Goal: Task Accomplishment & Management: Use online tool/utility

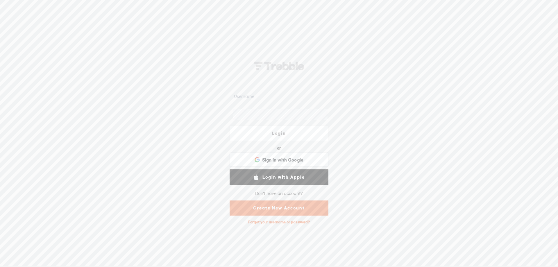
click at [266, 96] on input "text" at bounding box center [280, 96] width 94 height 11
type input "[EMAIL_ADDRESS][DOMAIN_NAME]"
click at [0, 266] on nordpass-portal at bounding box center [0, 266] width 0 height 0
click at [327, 114] on nordpass-icon at bounding box center [327, 114] width 0 height 5
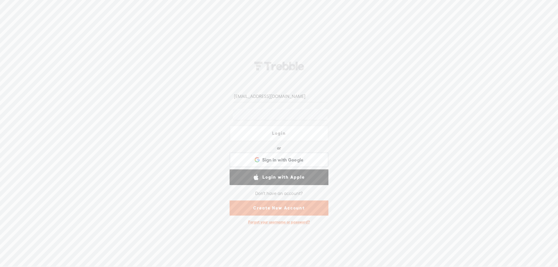
click at [0, 266] on nordpass-autofill-portal at bounding box center [0, 266] width 0 height 0
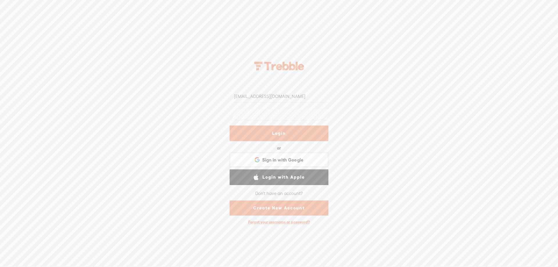
click at [281, 133] on link "Login" at bounding box center [278, 133] width 99 height 16
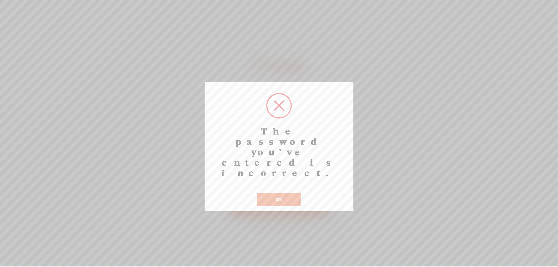
click at [293, 193] on button "OK" at bounding box center [279, 199] width 44 height 13
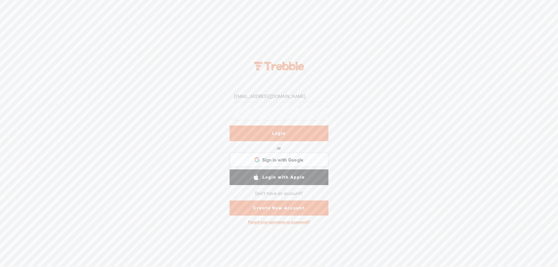
click at [301, 135] on link "Login" at bounding box center [278, 133] width 99 height 16
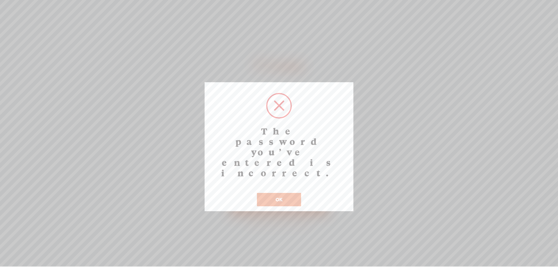
click at [287, 193] on button "OK" at bounding box center [279, 199] width 44 height 13
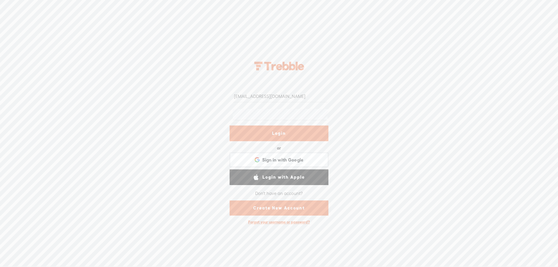
click at [327, 97] on nordpass-icon at bounding box center [327, 96] width 0 height 5
click at [0, 266] on nordpass-autofill-portal at bounding box center [0, 266] width 0 height 0
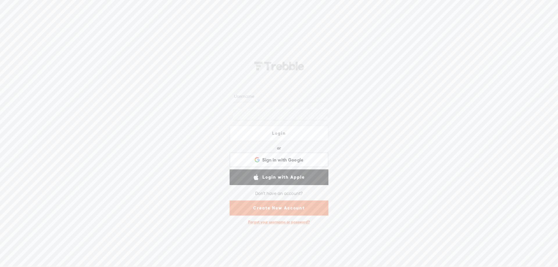
drag, startPoint x: 286, startPoint y: 120, endPoint x: 250, endPoint y: 95, distance: 44.5
click at [250, 95] on input "text" at bounding box center [280, 96] width 94 height 11
type input "emcemayo@gmail.com"
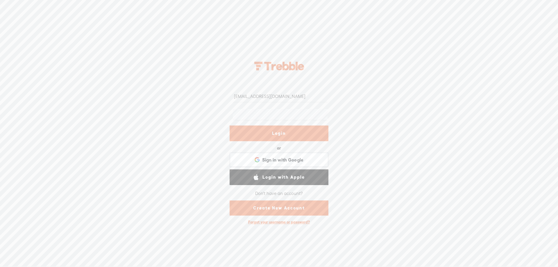
click at [211, 142] on div "emcemayo@gmail.com Login or Login with Facebook Sign in with Google Sign in wit…" at bounding box center [279, 141] width 558 height 251
click at [242, 130] on link "Login" at bounding box center [278, 133] width 99 height 16
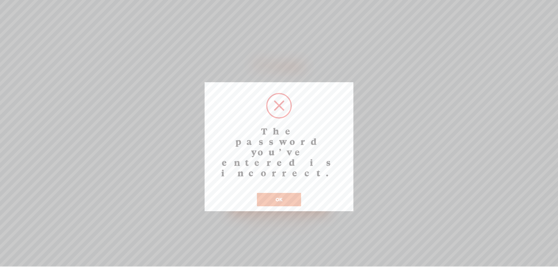
click at [280, 193] on button "OK" at bounding box center [279, 199] width 44 height 13
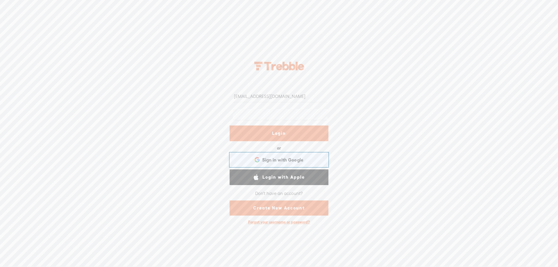
click at [283, 161] on span "Sign in with Google" at bounding box center [283, 160] width 42 height 6
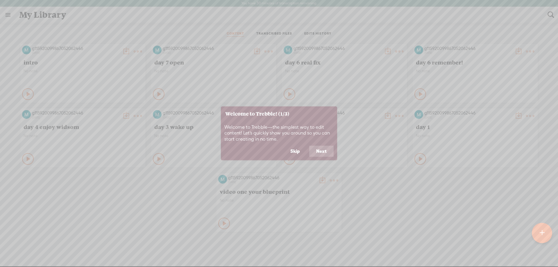
click at [299, 150] on button "Skip" at bounding box center [295, 151] width 24 height 11
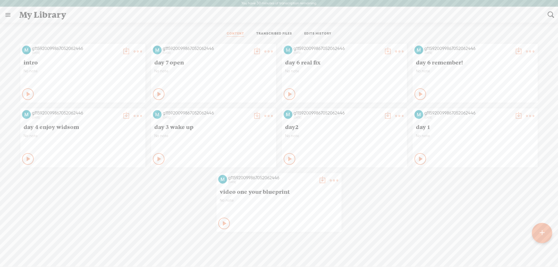
click at [7, 14] on link at bounding box center [7, 14] width 15 height 15
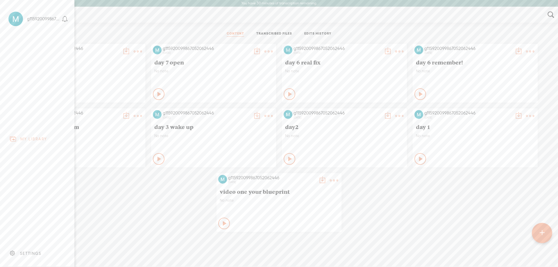
click at [548, 233] on div at bounding box center [542, 233] width 20 height 20
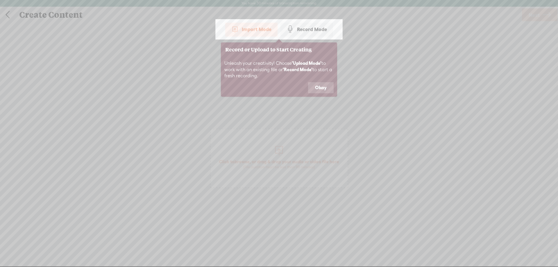
click at [253, 27] on div "Import Mode" at bounding box center [251, 29] width 52 height 15
click at [327, 90] on button "Okay" at bounding box center [321, 87] width 26 height 11
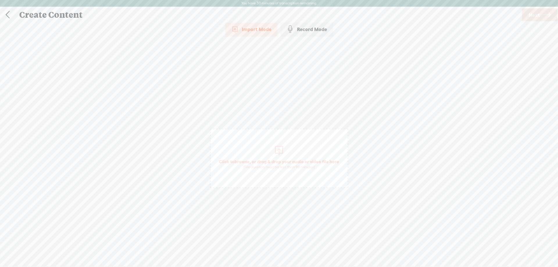
click at [263, 31] on div "Import Mode" at bounding box center [251, 29] width 52 height 15
